Goal: Check status

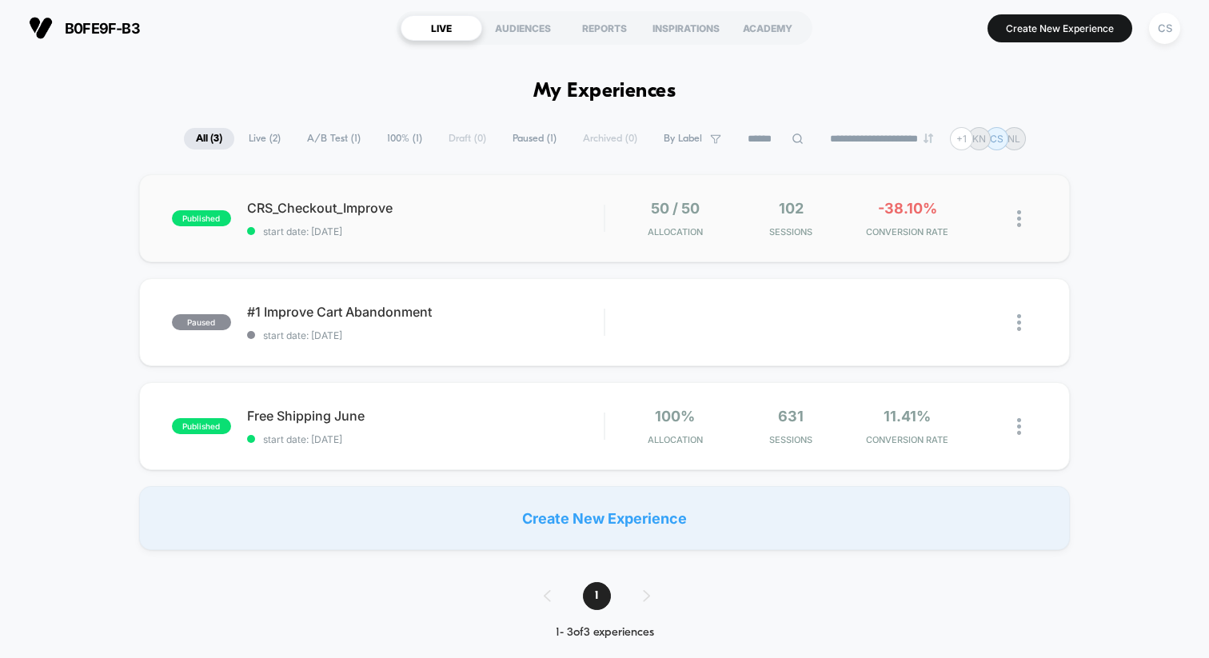
click at [1020, 216] on img at bounding box center [1019, 218] width 4 height 17
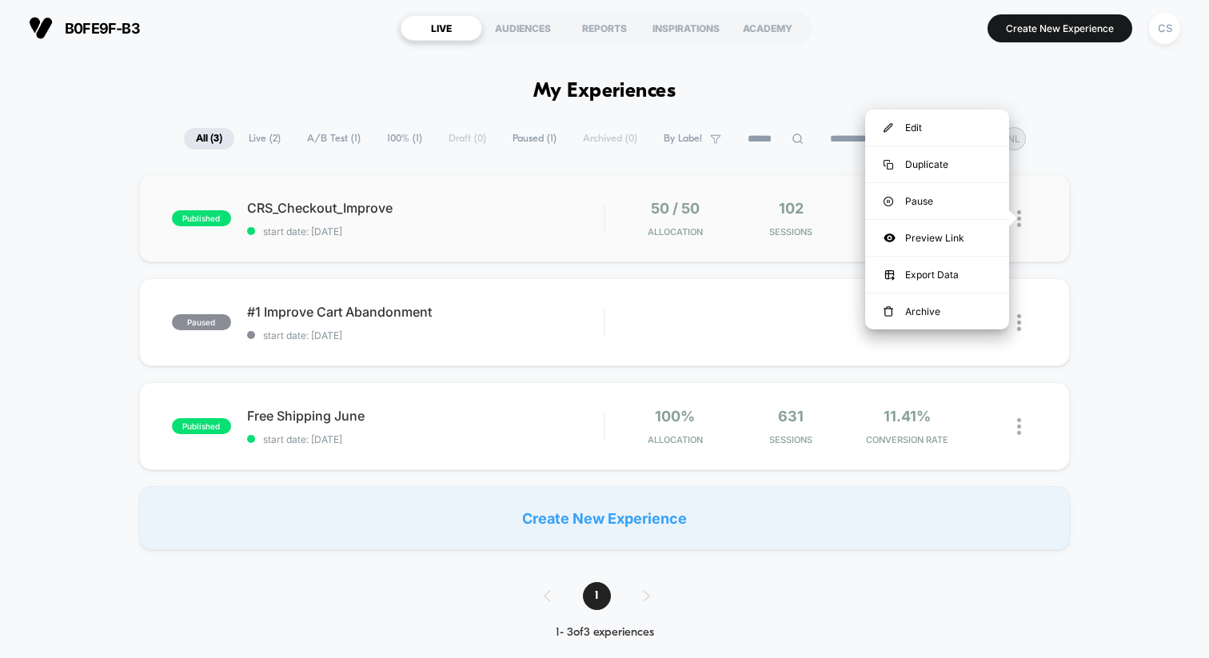
click at [627, 193] on div "published CRS_Checkout_Improve start date: [DATE] 50 / 50 Allocation 102 Sessio…" at bounding box center [604, 218] width 930 height 88
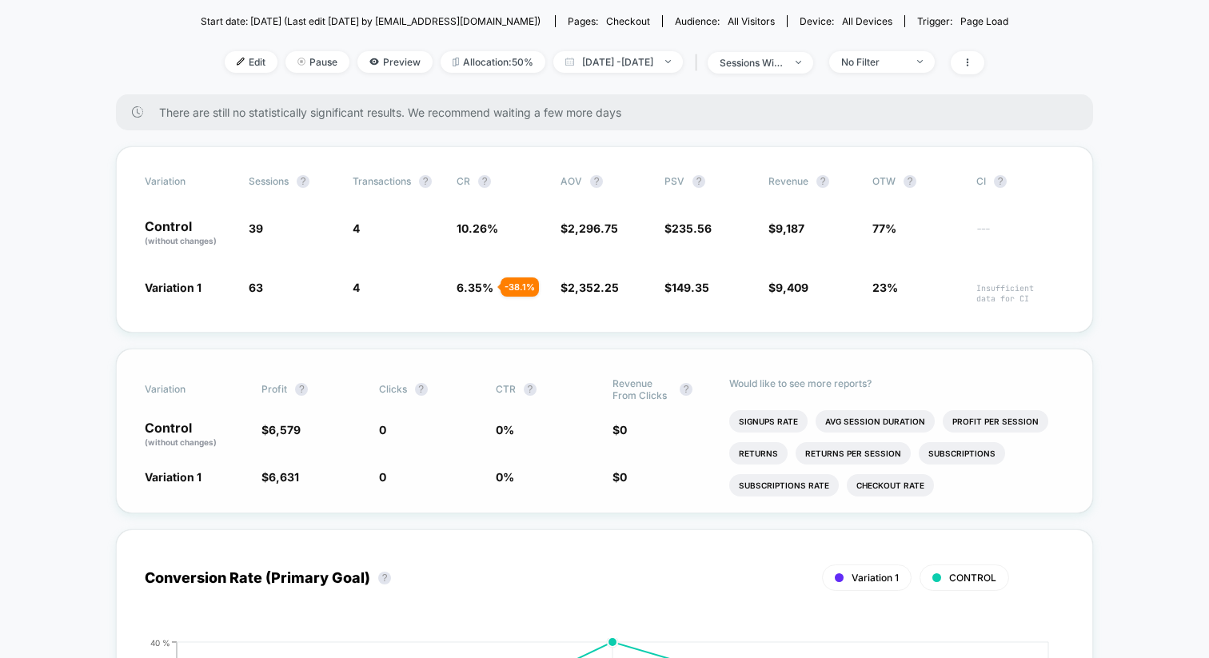
scroll to position [166, 0]
